Goal: Navigation & Orientation: Find specific page/section

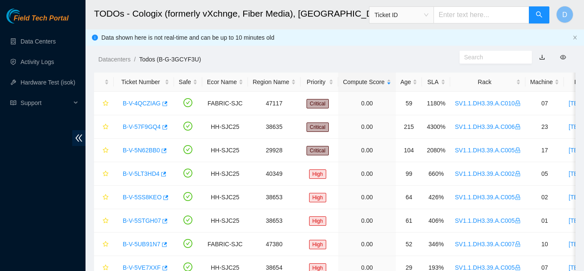
click at [43, 21] on span "Field Tech Portal" at bounding box center [41, 19] width 55 height 8
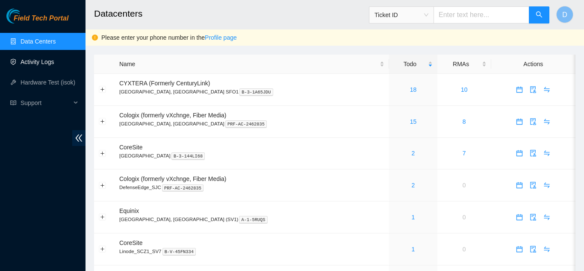
click at [35, 65] on link "Activity Logs" at bounding box center [38, 62] width 34 height 7
